Goal: Task Accomplishment & Management: Use online tool/utility

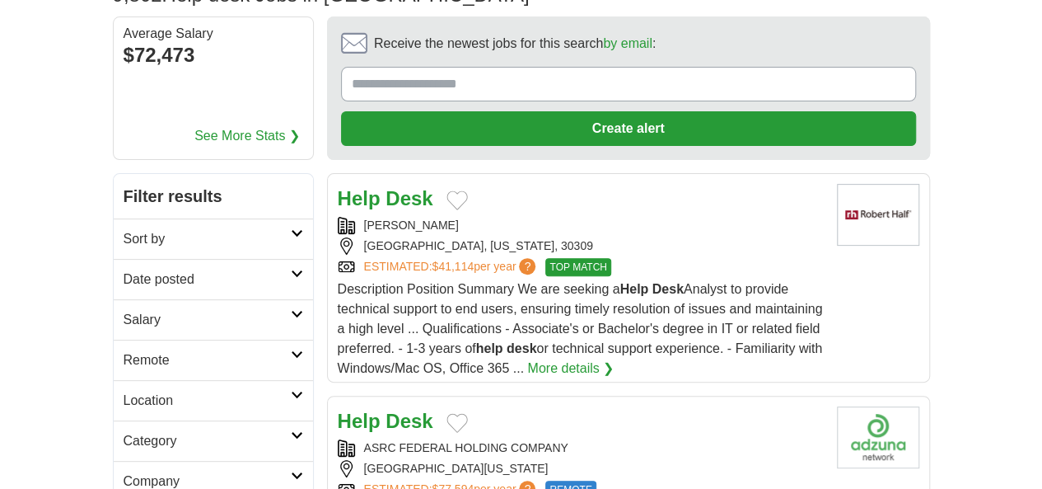
click at [231, 431] on h2 "Category" at bounding box center [207, 441] width 167 height 20
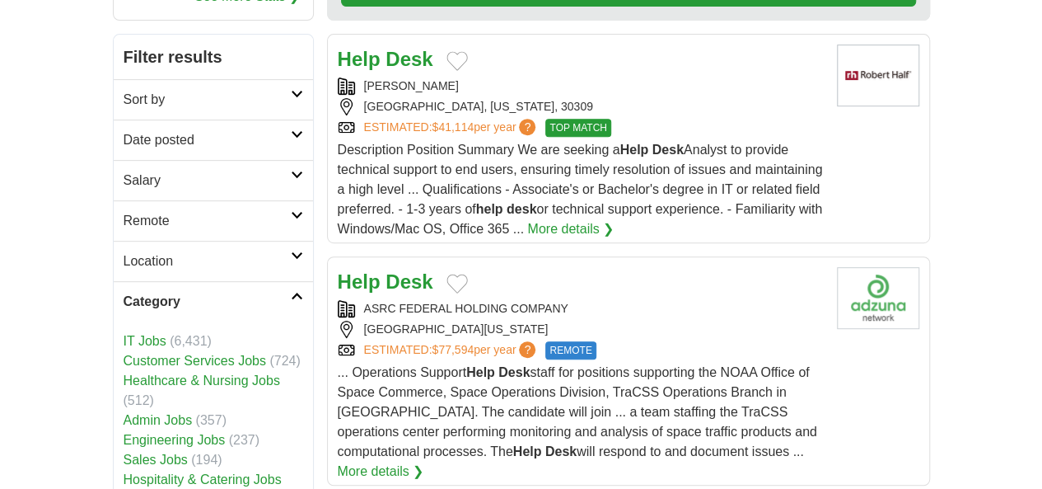
scroll to position [313, 0]
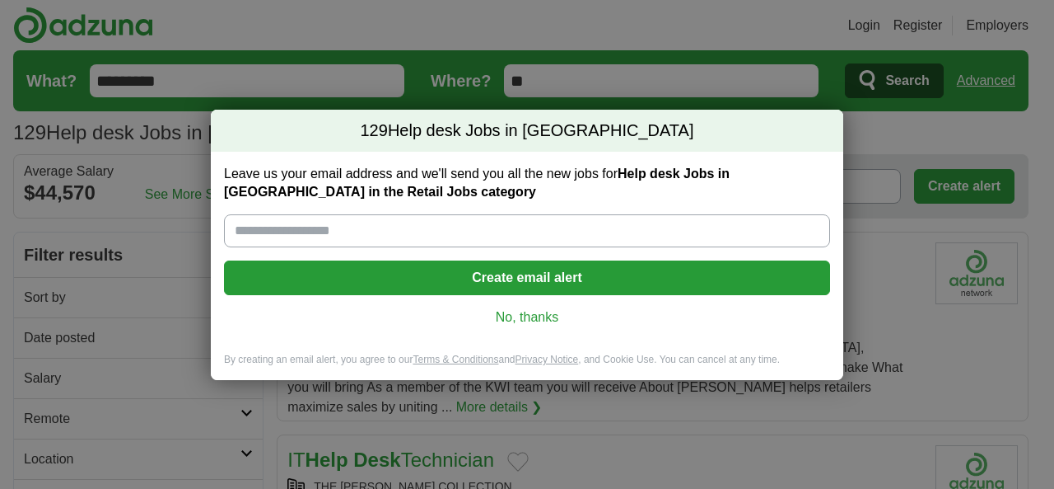
click at [895, 167] on div "129 Help desk Jobs in [GEOGRAPHIC_DATA] Leave us your email address and we'll s…" at bounding box center [527, 244] width 1054 height 489
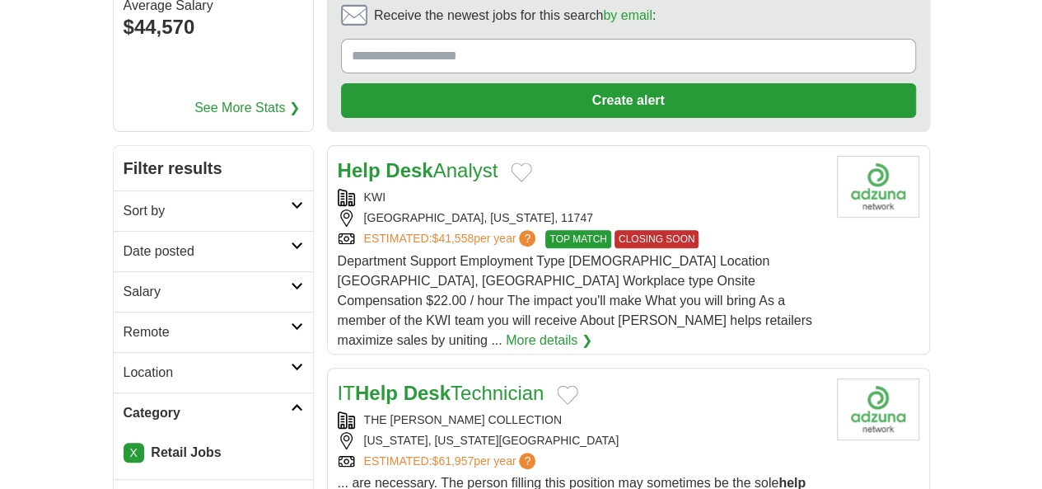
scroll to position [201, 0]
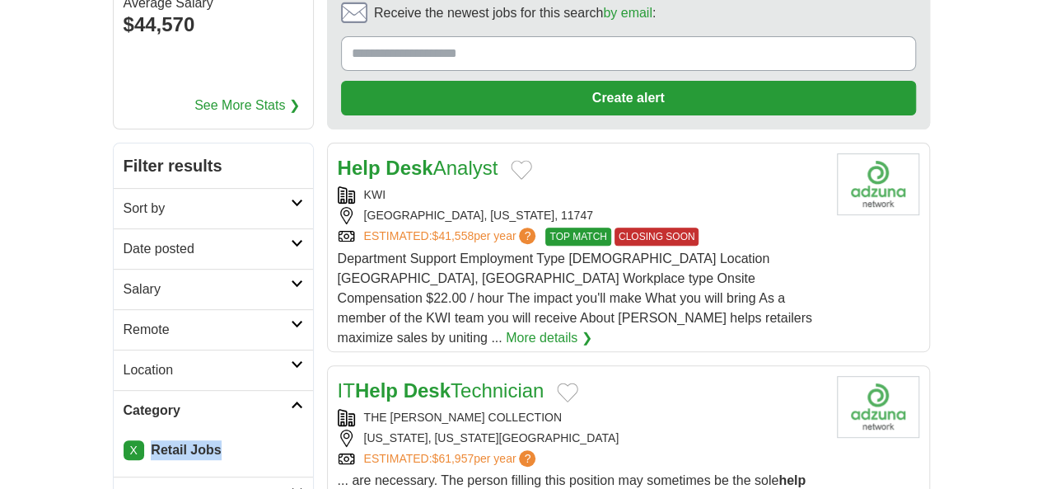
drag, startPoint x: 130, startPoint y: 337, endPoint x: 54, endPoint y: 345, distance: 76.2
click at [114, 430] on div "X Retail Jobs" at bounding box center [213, 453] width 199 height 46
copy strong "Retail Jobs"
